Goal: Task Accomplishment & Management: Complete application form

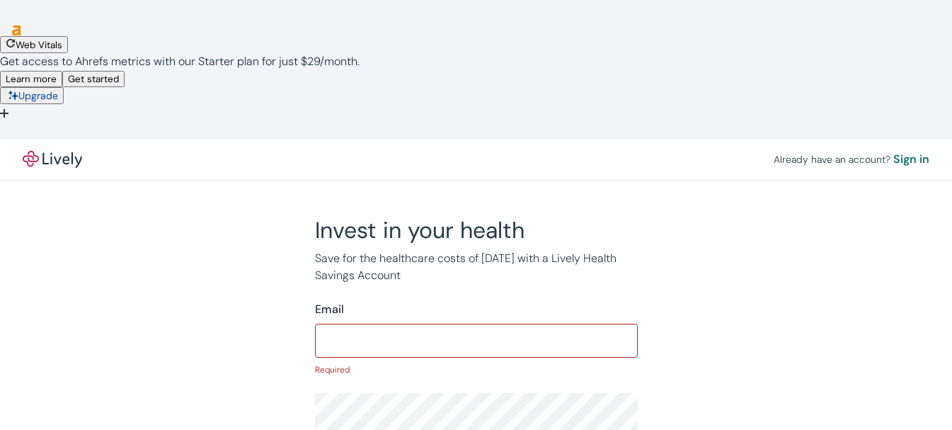
click at [342, 301] on form "Email ​ Required I agree with Lively’s Terms & Conditions and Privacy Policy Ba…" at bounding box center [476, 424] width 323 height 247
click at [407, 326] on input "Email" at bounding box center [476, 340] width 323 height 28
paste input "[EMAIL_ADDRESS][DOMAIN_NAME]"
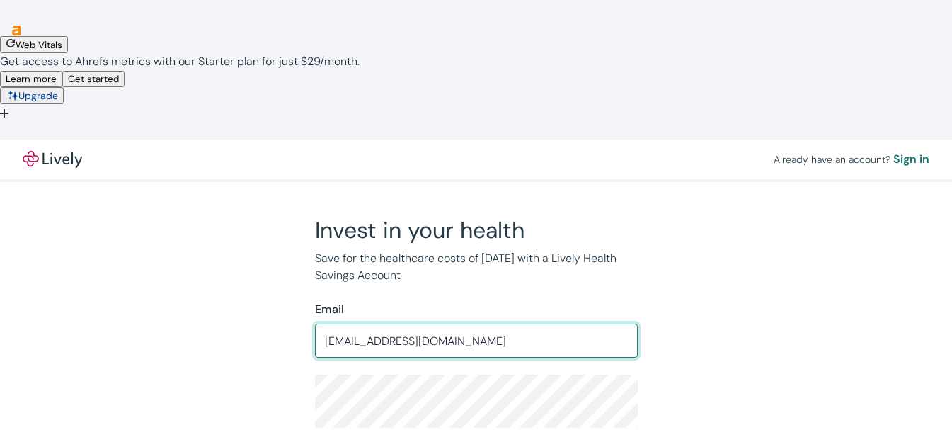
type input "[EMAIL_ADDRESS][DOMAIN_NAME]"
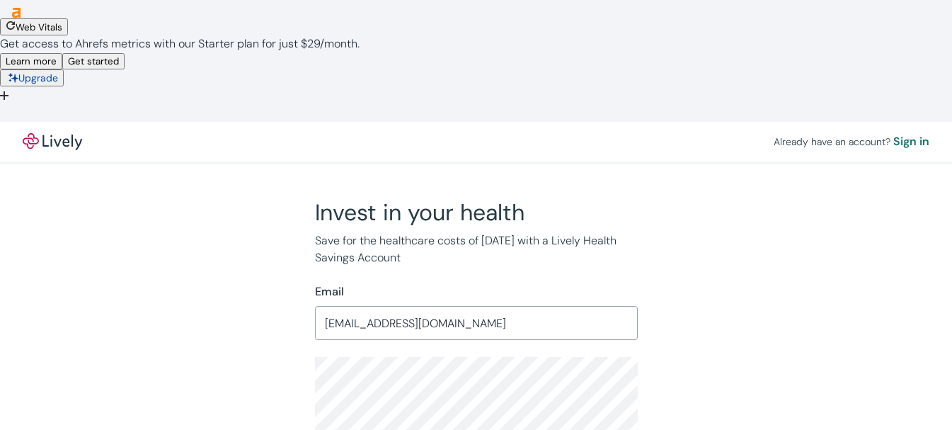
scroll to position [25, 0]
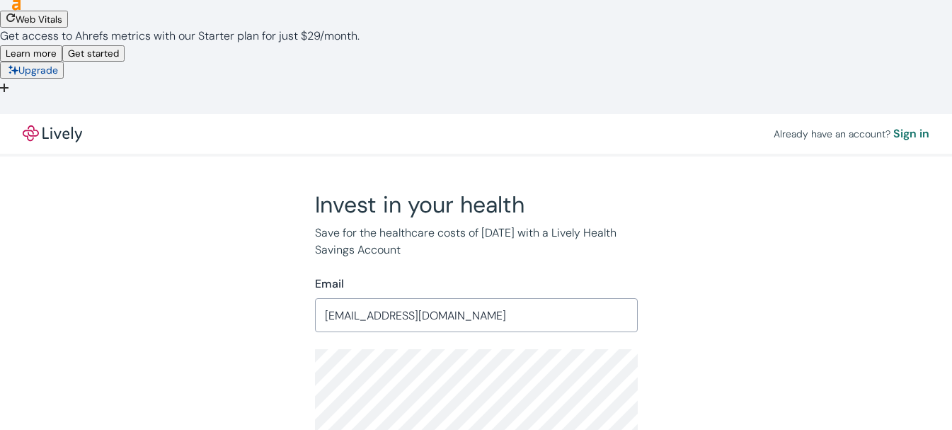
click at [207, 268] on div "Invest in your health Save for the healthcare costs of [DATE] with a Lively Hea…" at bounding box center [467, 372] width 679 height 364
click at [249, 286] on div "Invest in your health Save for the healthcare costs of [DATE] with a Lively Hea…" at bounding box center [467, 372] width 679 height 364
click at [258, 284] on div "Invest in your health Save for the healthcare costs of [DATE] with a Lively Hea…" at bounding box center [467, 372] width 679 height 364
checkbox input "true"
